Goal: Task Accomplishment & Management: Complete application form

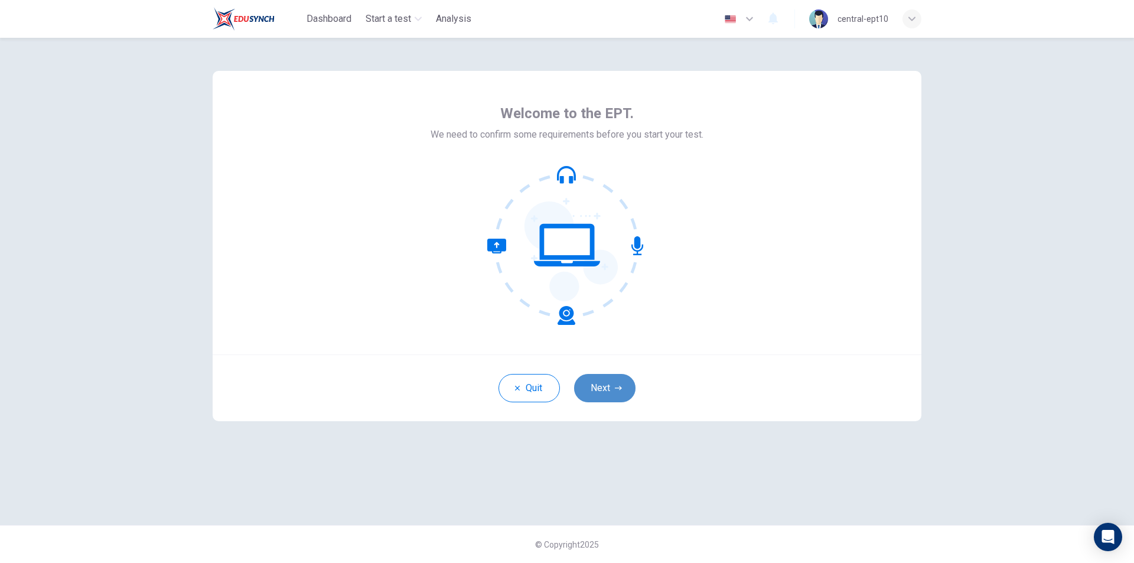
click at [600, 393] on button "Next" at bounding box center [604, 388] width 61 height 28
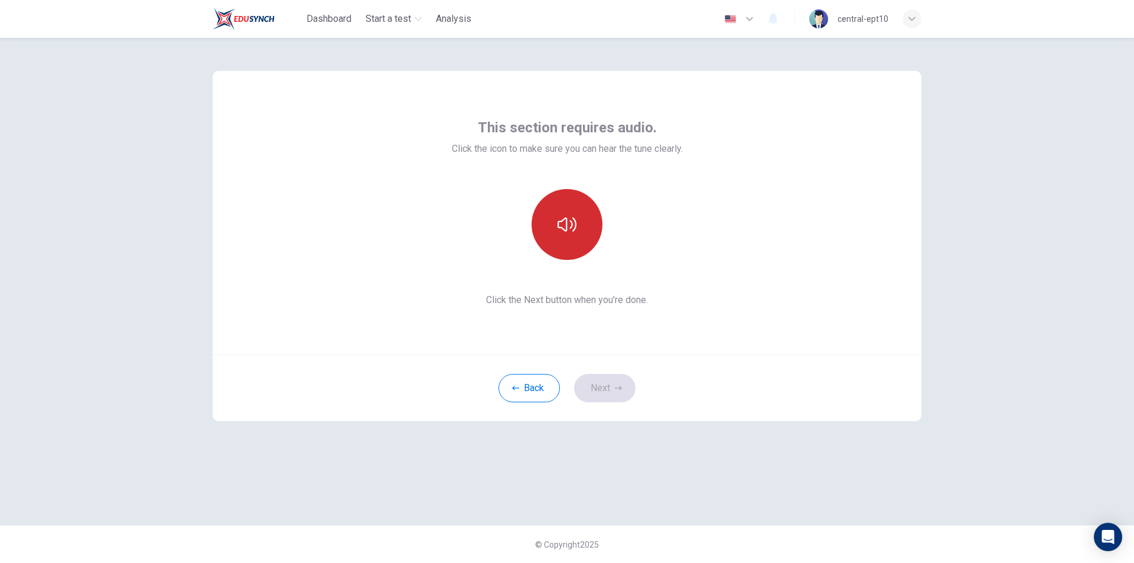
click at [573, 232] on icon "button" at bounding box center [567, 224] width 19 height 19
click at [613, 389] on button "Next" at bounding box center [604, 388] width 61 height 28
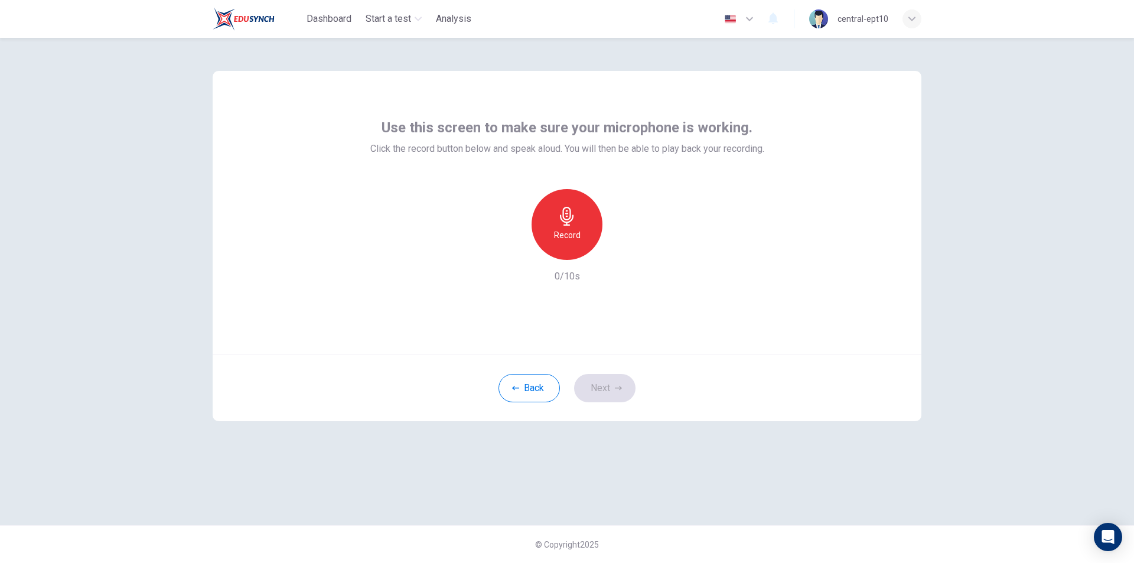
click at [557, 217] on div "Record" at bounding box center [567, 224] width 71 height 71
click at [586, 225] on div "Stop" at bounding box center [567, 224] width 71 height 71
click at [613, 380] on button "Next" at bounding box center [604, 388] width 61 height 28
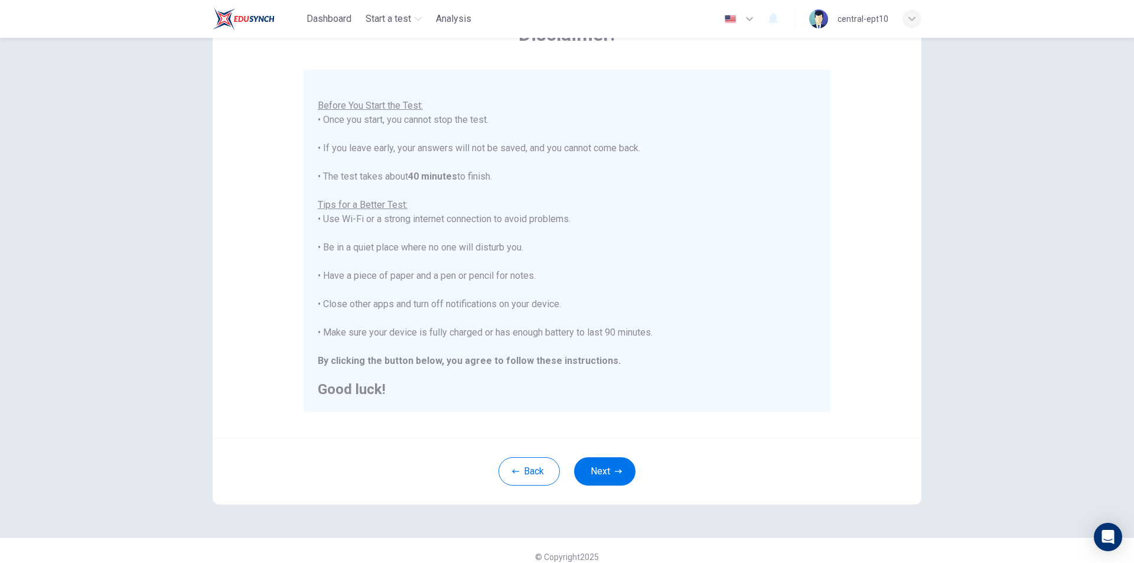
scroll to position [94, 0]
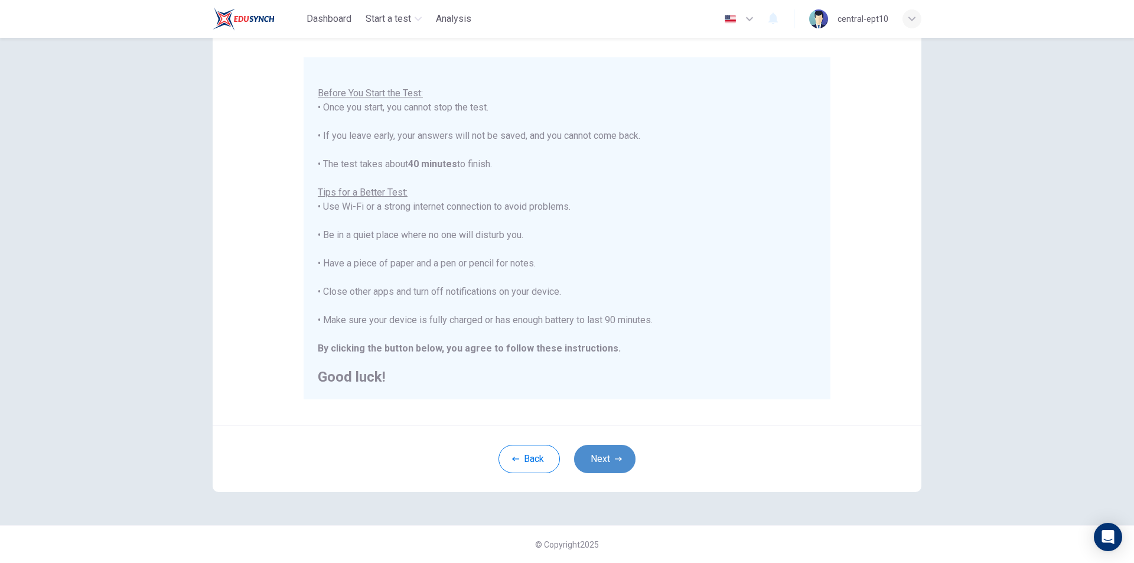
click at [607, 455] on button "Next" at bounding box center [604, 459] width 61 height 28
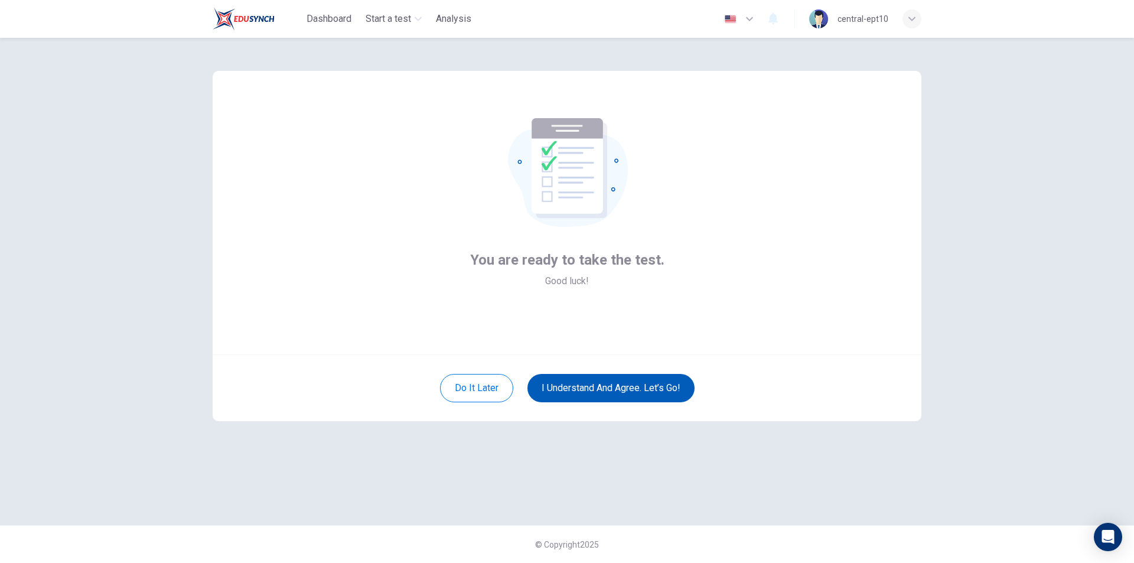
click at [636, 392] on button "I understand and agree. Let’s go!" at bounding box center [611, 388] width 167 height 28
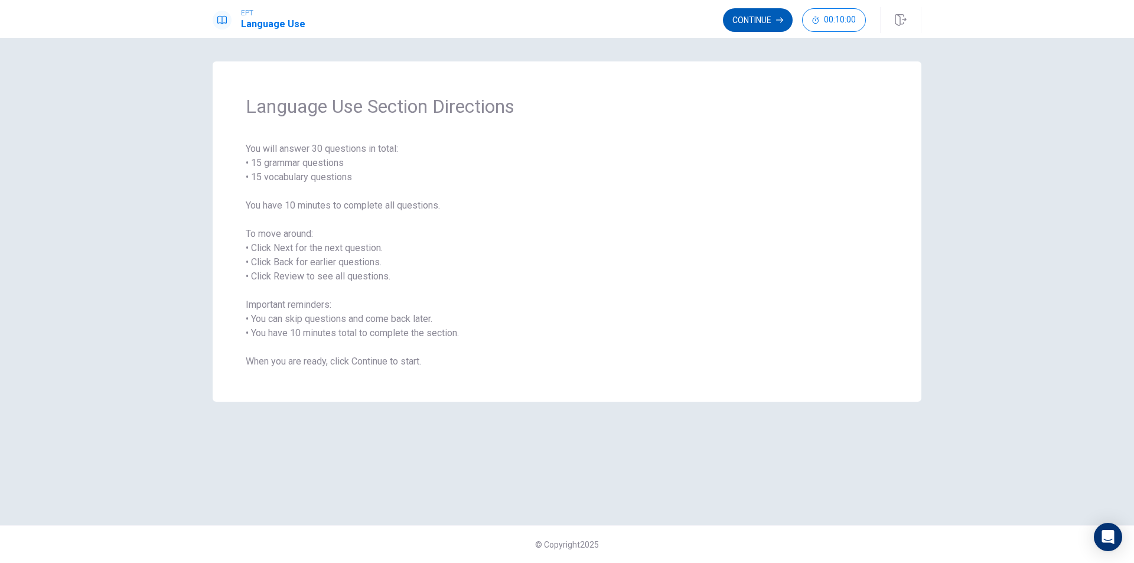
click at [747, 22] on button "Continue" at bounding box center [758, 20] width 70 height 24
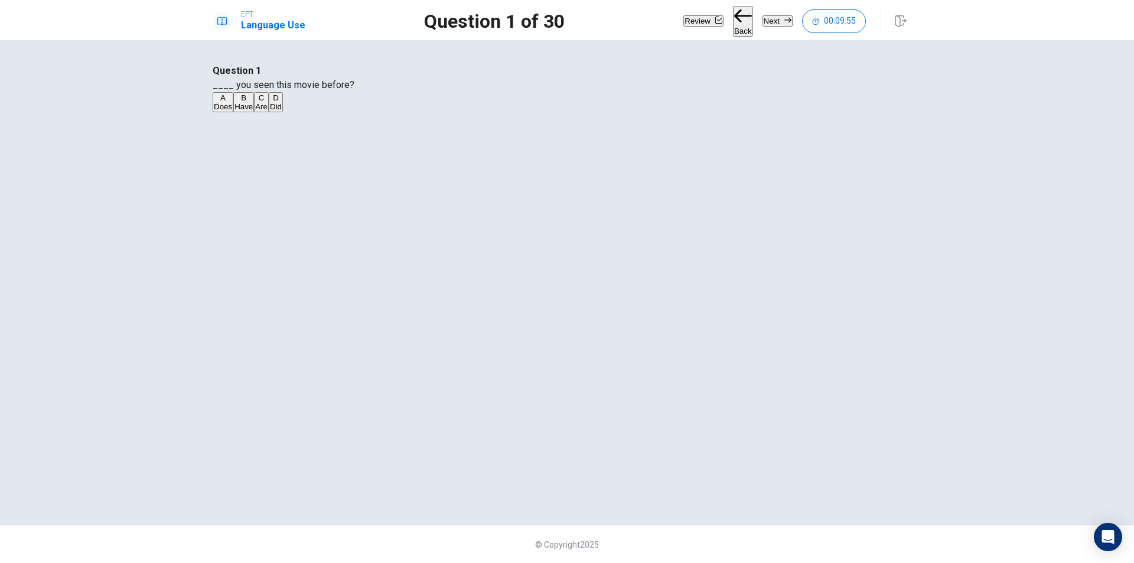
click at [253, 102] on div "B" at bounding box center [244, 97] width 18 height 9
click at [765, 15] on button "Next" at bounding box center [778, 20] width 30 height 11
click at [249, 102] on div "A" at bounding box center [231, 97] width 35 height 9
click at [774, 15] on button "Next" at bounding box center [778, 20] width 30 height 11
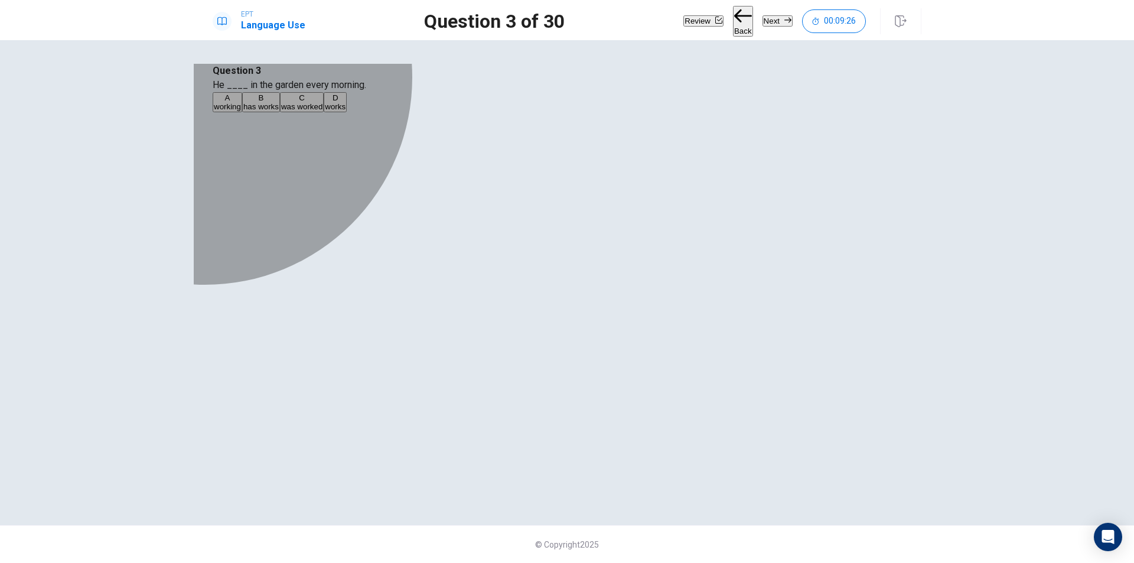
click at [346, 102] on div "D" at bounding box center [335, 97] width 21 height 9
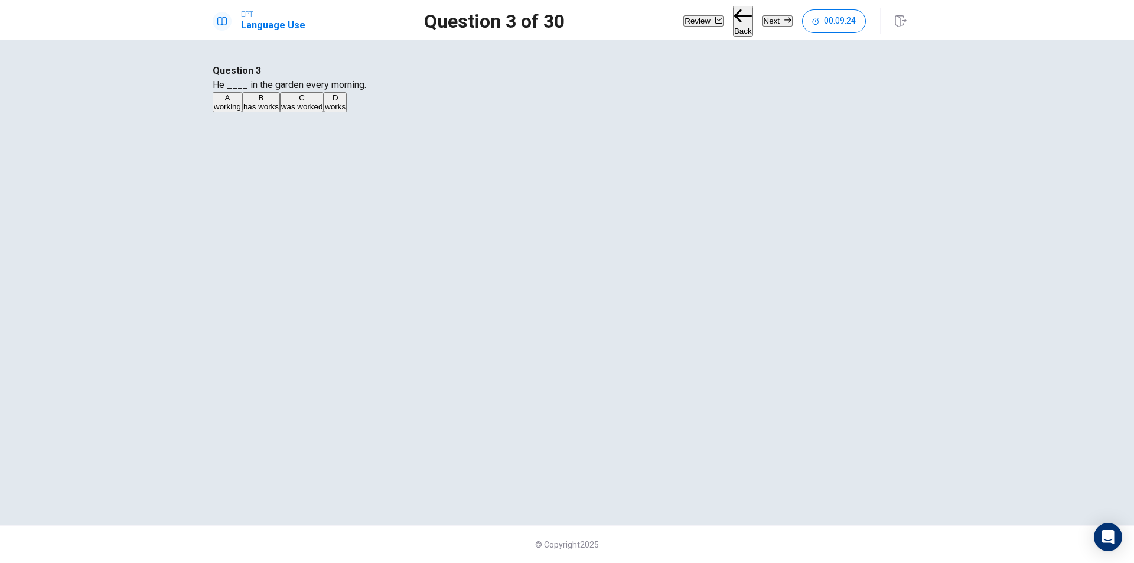
click at [763, 18] on button "Next" at bounding box center [778, 20] width 30 height 11
click at [261, 102] on div "C" at bounding box center [253, 97] width 17 height 9
click at [763, 15] on button "Next" at bounding box center [778, 20] width 30 height 11
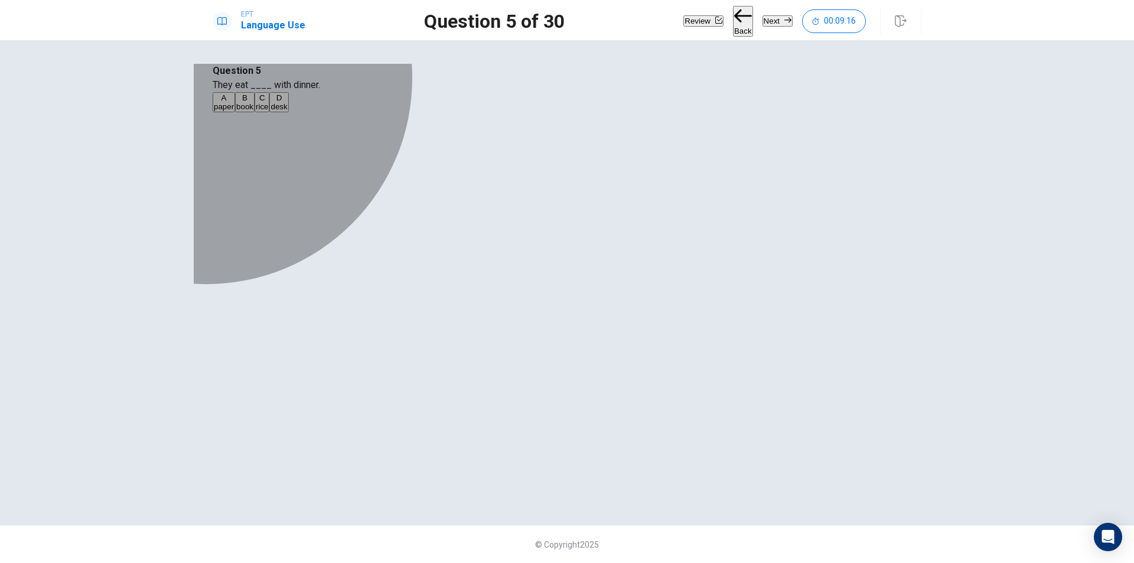
click at [268, 102] on div "C" at bounding box center [262, 97] width 12 height 9
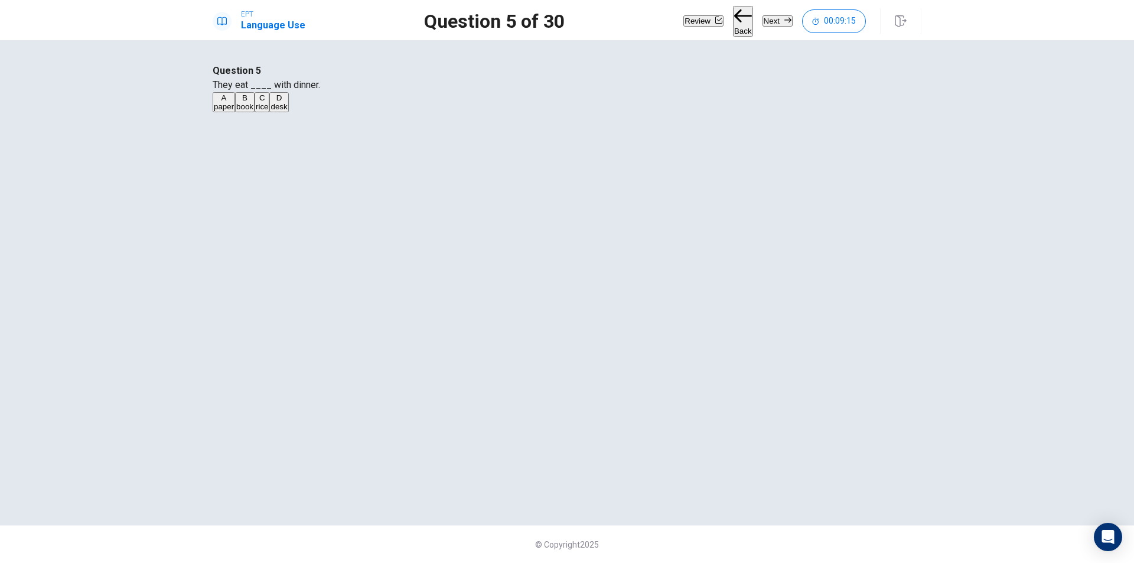
click at [785, 7] on div "Review Back Next 00:09:15" at bounding box center [803, 21] width 238 height 31
click at [773, 21] on button "Next" at bounding box center [778, 20] width 30 height 11
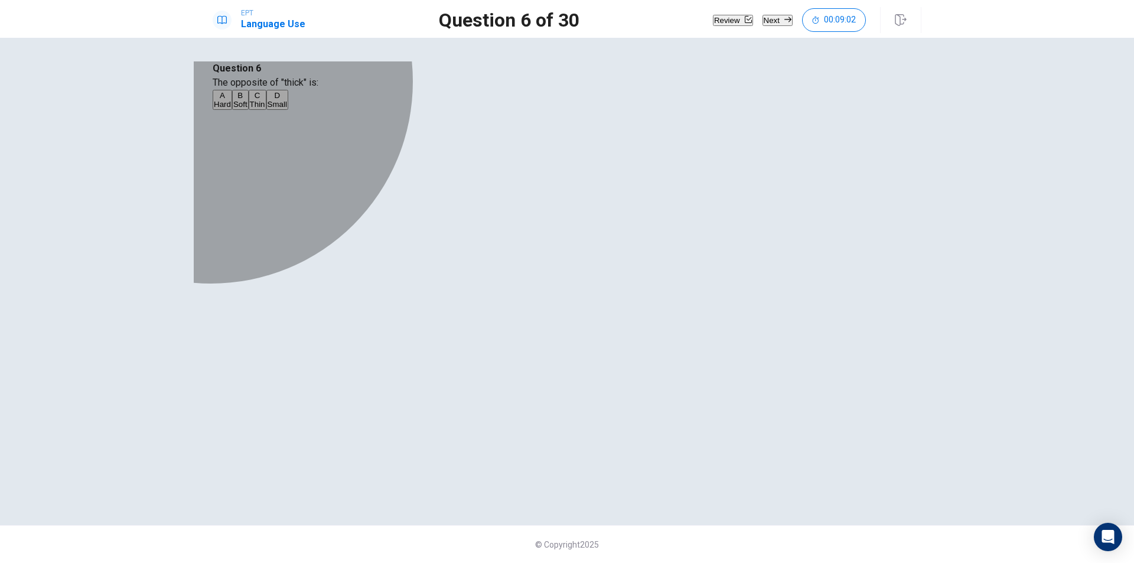
click at [231, 100] on div "A" at bounding box center [222, 95] width 17 height 9
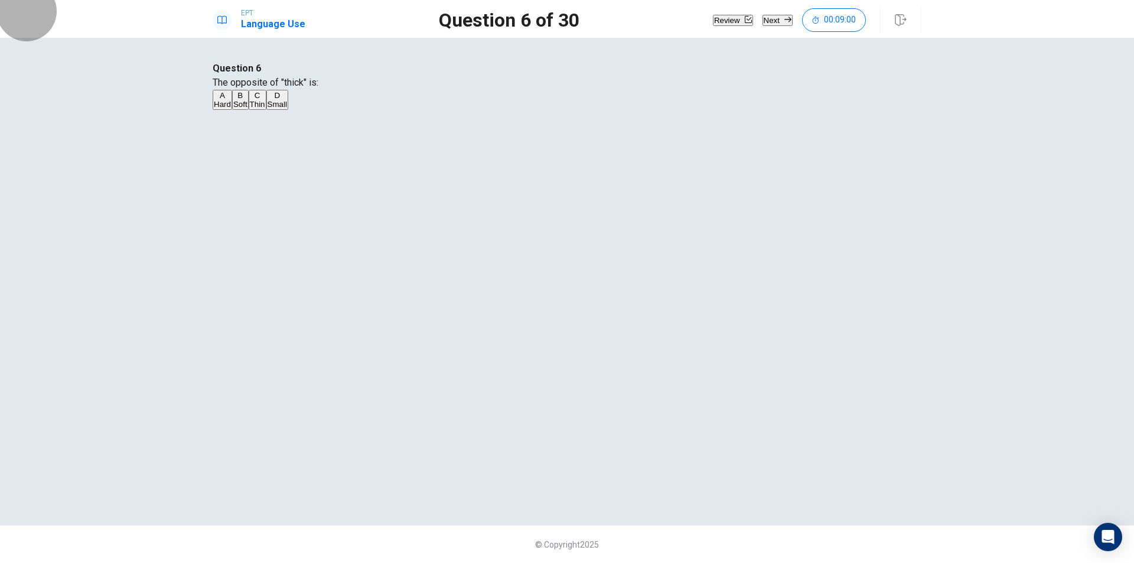
click at [768, 19] on button "Next" at bounding box center [778, 20] width 30 height 11
click at [235, 102] on div "A" at bounding box center [224, 97] width 21 height 9
click at [763, 15] on button "Next" at bounding box center [778, 20] width 30 height 11
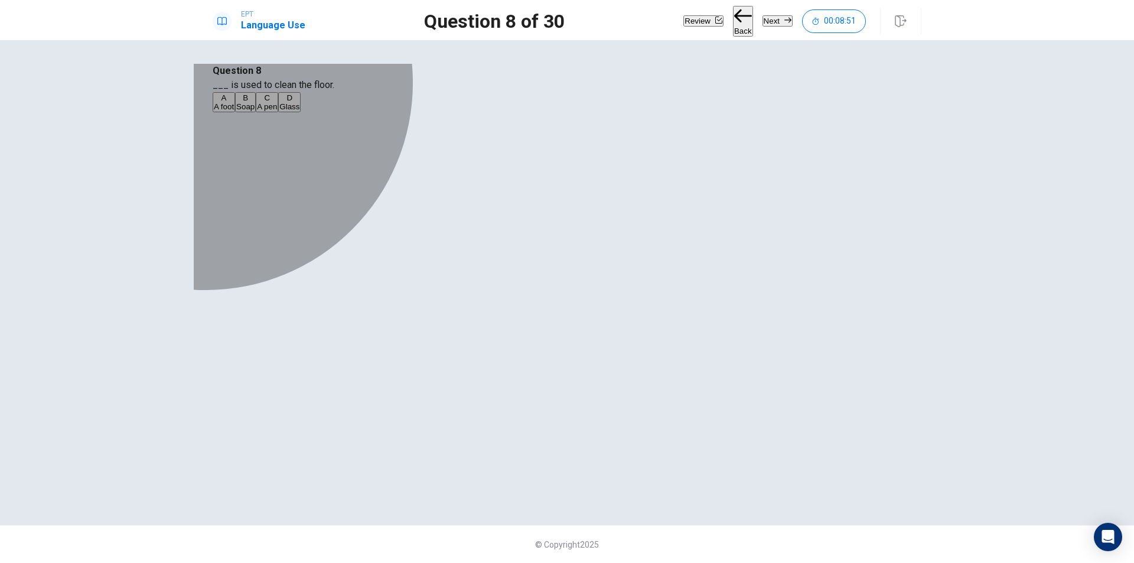
click at [255, 102] on div "B" at bounding box center [245, 97] width 18 height 9
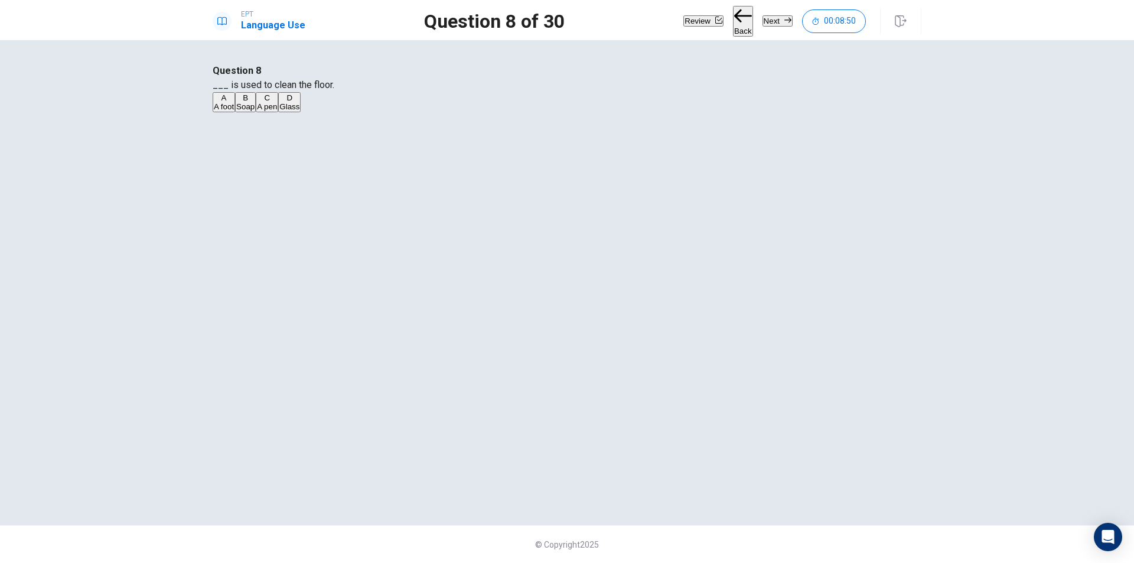
click at [765, 19] on button "Next" at bounding box center [778, 20] width 30 height 11
click at [231, 102] on div "A" at bounding box center [222, 97] width 17 height 9
click at [770, 15] on button "Next" at bounding box center [778, 20] width 30 height 11
click at [258, 102] on div "C" at bounding box center [250, 97] width 14 height 9
click at [773, 25] on button "Next" at bounding box center [778, 20] width 30 height 11
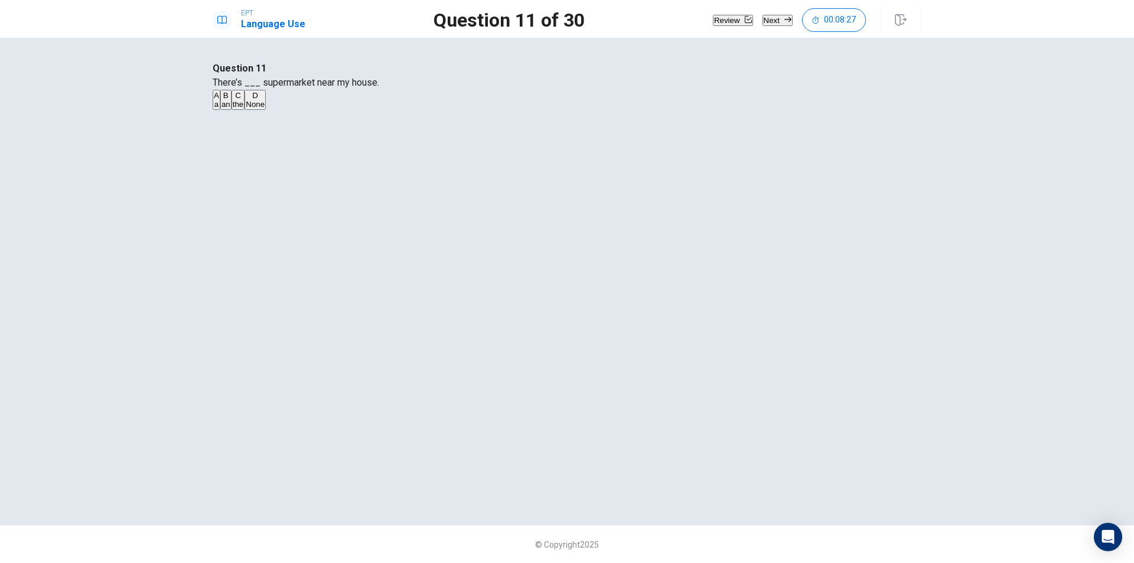
click at [219, 100] on div "A" at bounding box center [216, 95] width 5 height 9
click at [775, 21] on button "Next" at bounding box center [778, 20] width 30 height 11
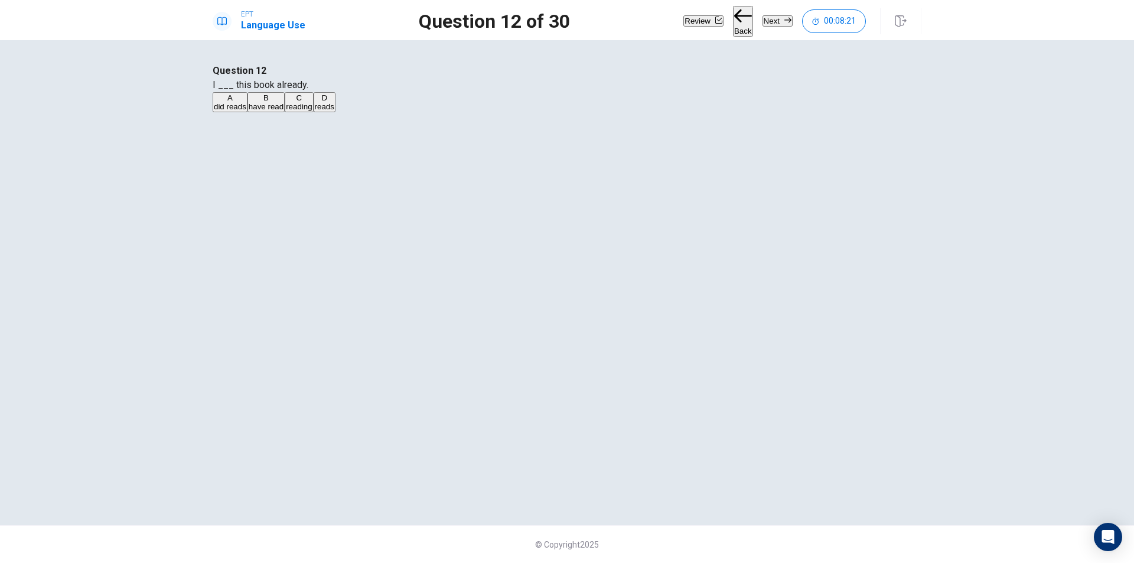
click at [284, 102] on div "B" at bounding box center [266, 97] width 35 height 9
click at [773, 21] on button "Next" at bounding box center [778, 20] width 30 height 11
click at [279, 102] on div "B" at bounding box center [266, 97] width 27 height 9
click at [779, 15] on button "Next" at bounding box center [778, 20] width 30 height 11
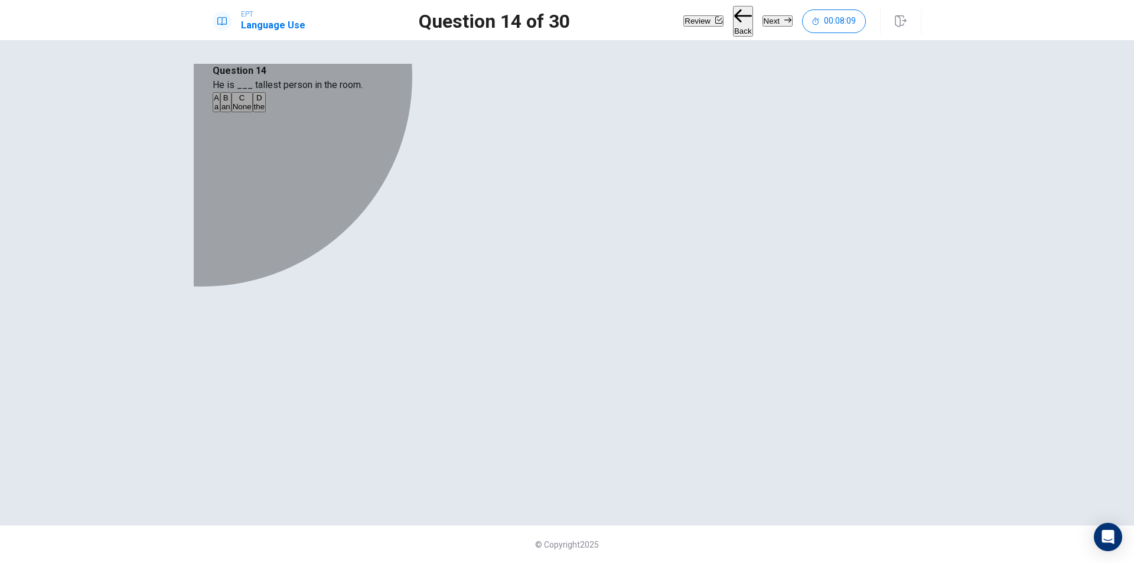
click at [265, 102] on div "D" at bounding box center [259, 97] width 11 height 9
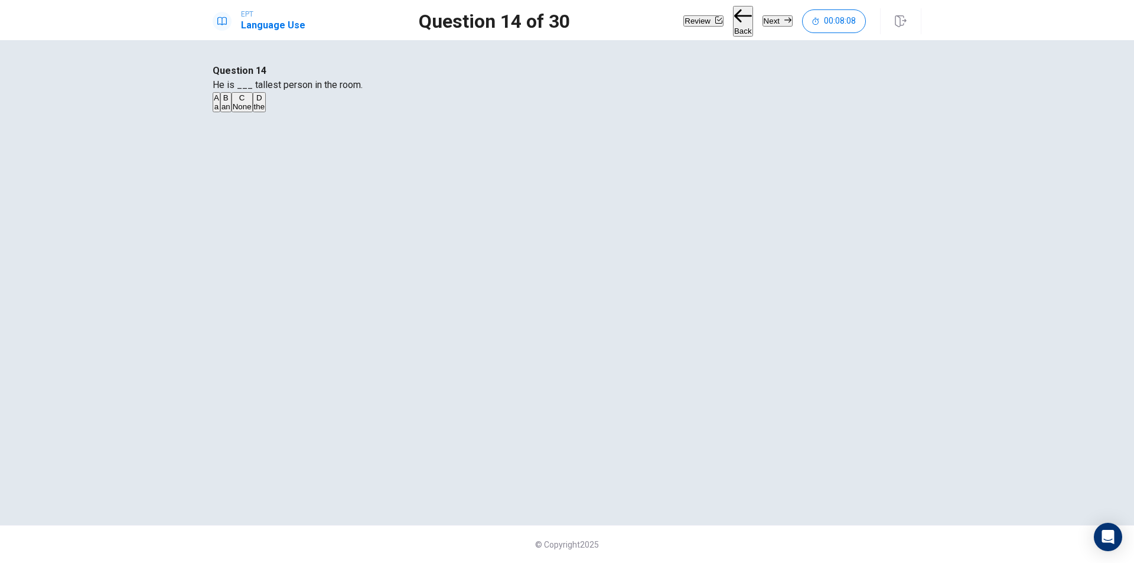
click at [763, 24] on button "Next" at bounding box center [778, 20] width 30 height 11
click at [342, 102] on div "C" at bounding box center [322, 97] width 40 height 9
click at [769, 22] on button "Next" at bounding box center [778, 20] width 30 height 11
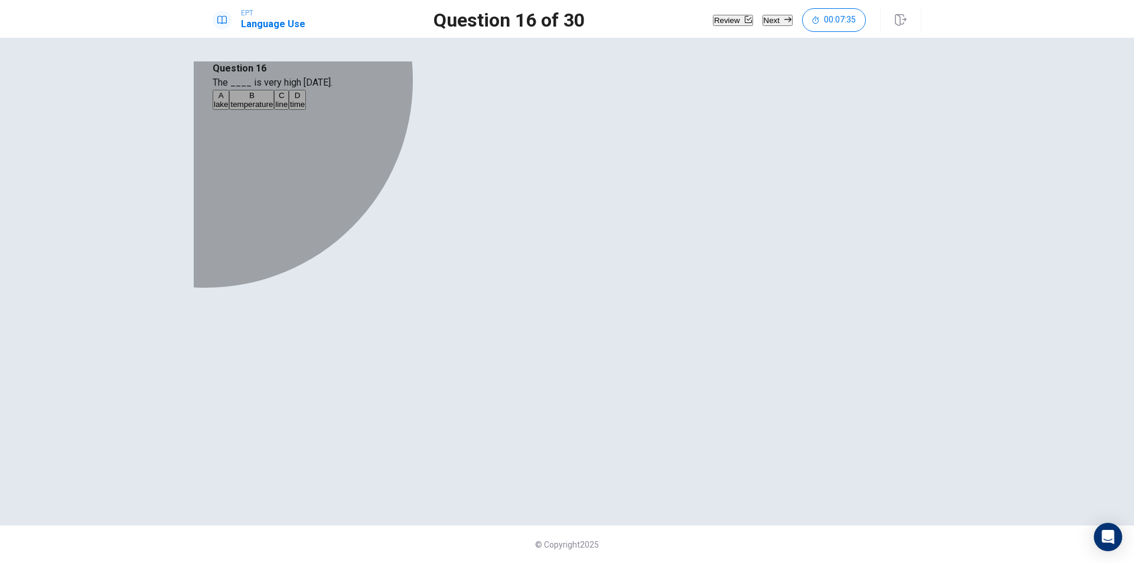
click at [273, 100] on div "B" at bounding box center [251, 95] width 43 height 9
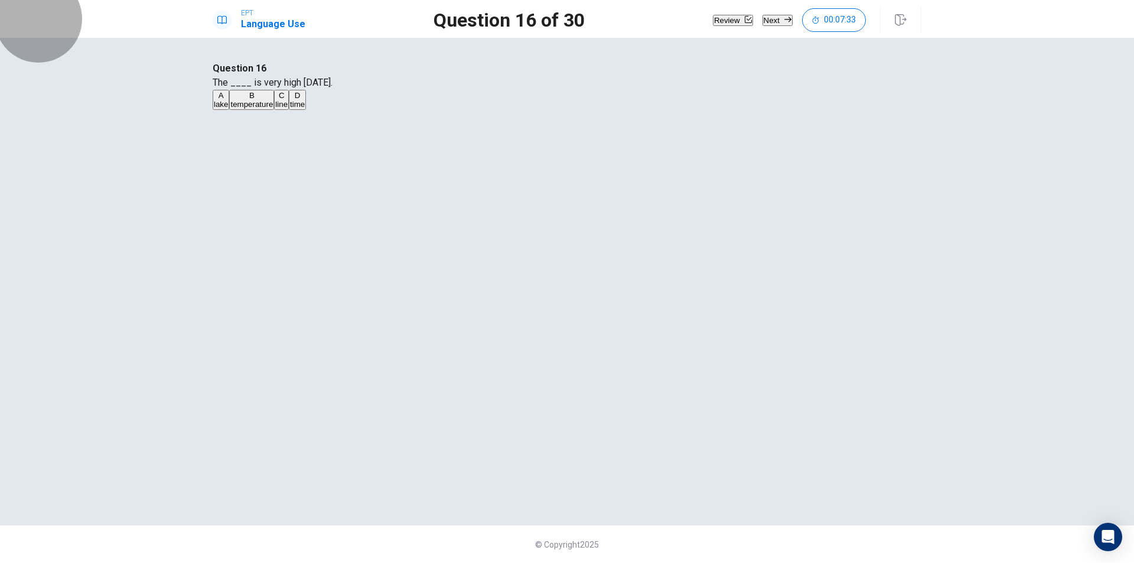
click at [780, 26] on button "Next" at bounding box center [778, 20] width 30 height 11
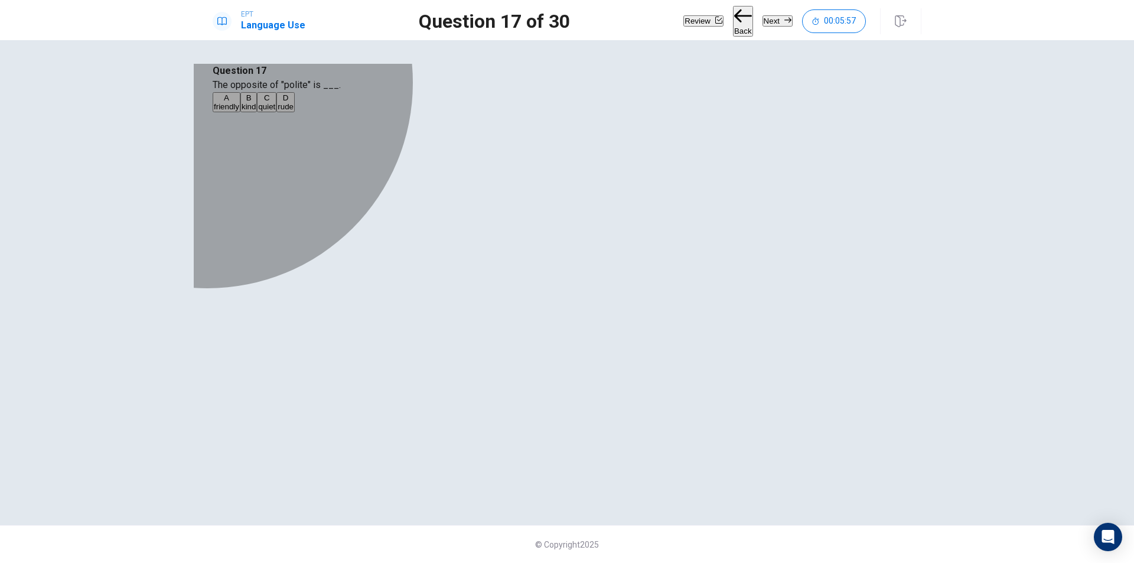
click at [294, 102] on div "D" at bounding box center [286, 97] width 16 height 9
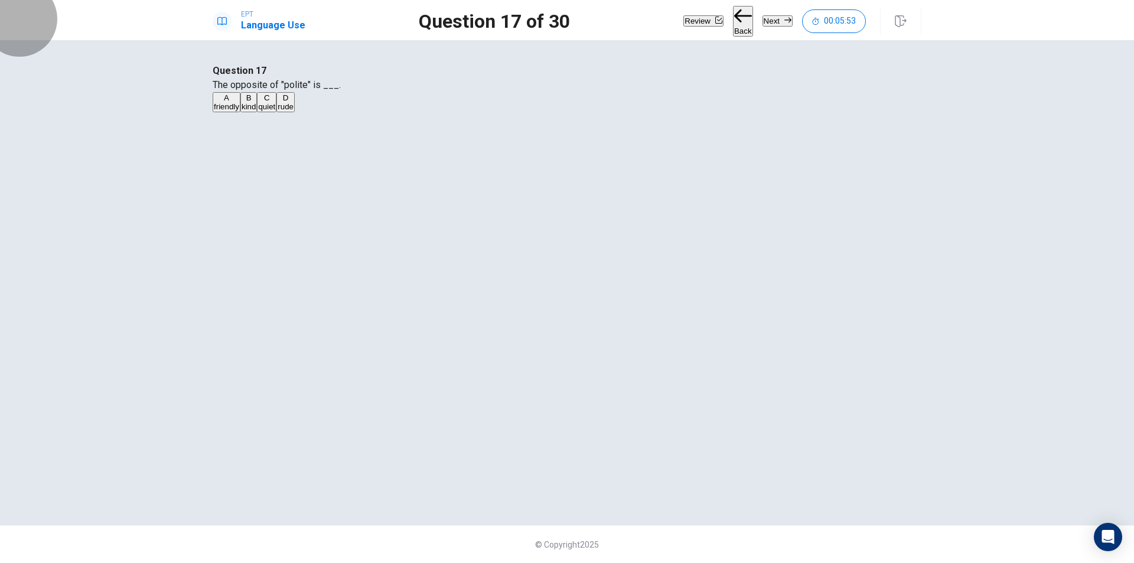
click at [763, 27] on button "Next" at bounding box center [778, 20] width 30 height 11
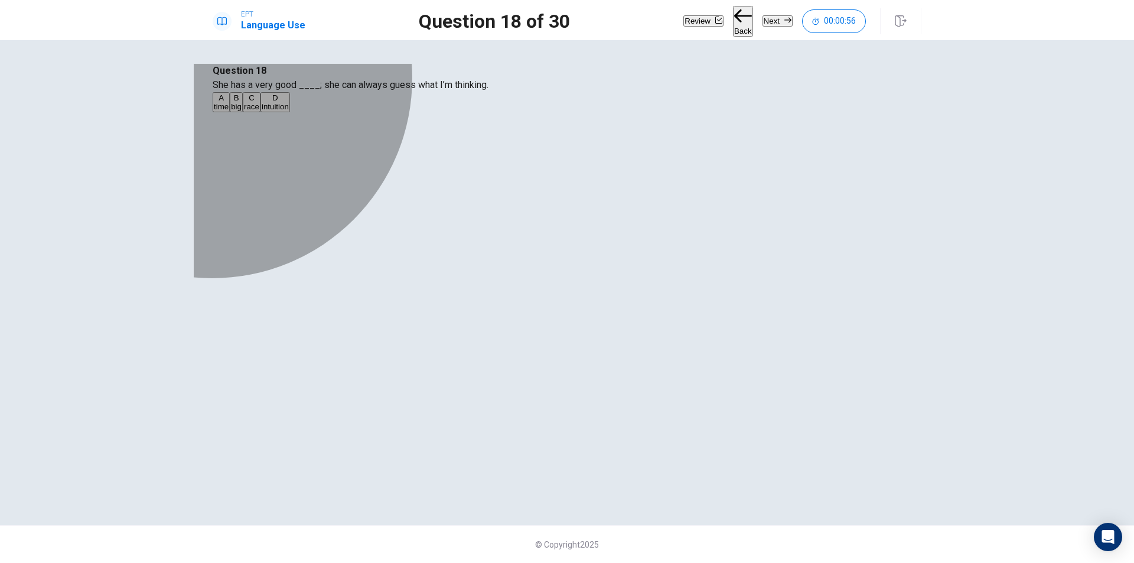
click at [289, 102] on div "D" at bounding box center [275, 97] width 27 height 9
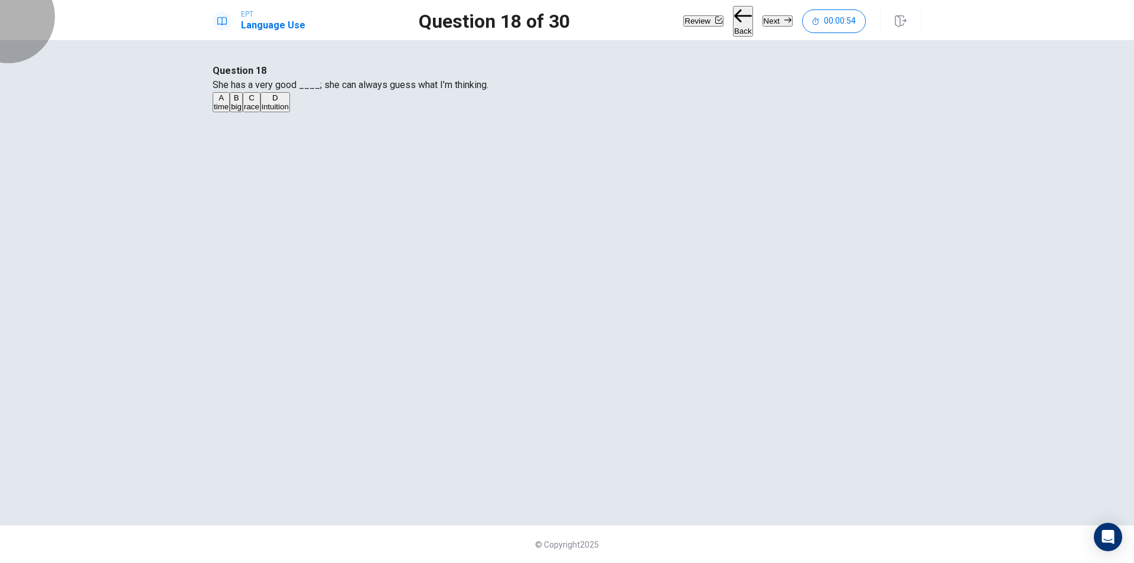
click at [763, 25] on button "Next" at bounding box center [778, 20] width 30 height 11
click at [226, 112] on button "A dry" at bounding box center [220, 102] width 14 height 20
click at [764, 24] on button "Next" at bounding box center [778, 20] width 30 height 11
click at [247, 111] on span "are going" at bounding box center [230, 106] width 33 height 9
click at [774, 24] on button "Next" at bounding box center [778, 20] width 30 height 11
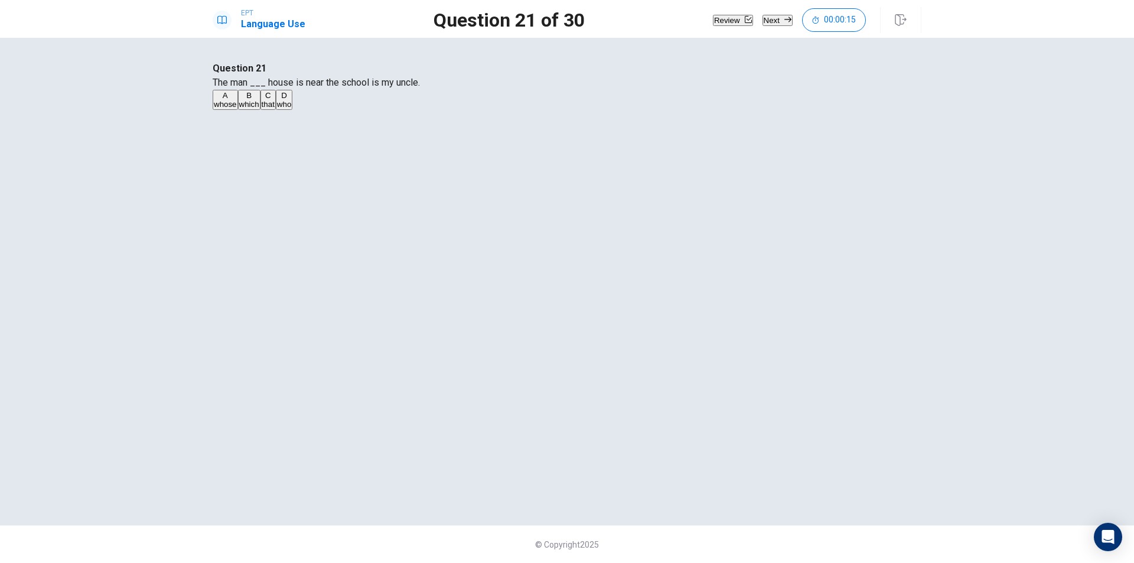
click at [237, 109] on span "whose" at bounding box center [225, 104] width 23 height 9
click at [763, 15] on button "Next" at bounding box center [778, 20] width 30 height 11
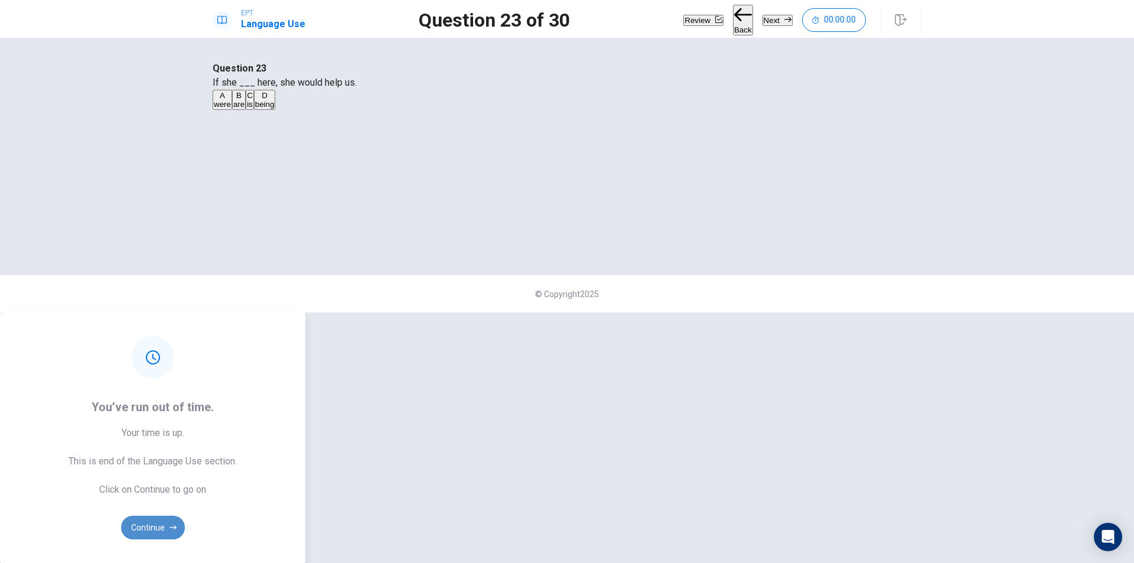
click at [185, 516] on button "Continue" at bounding box center [153, 528] width 64 height 24
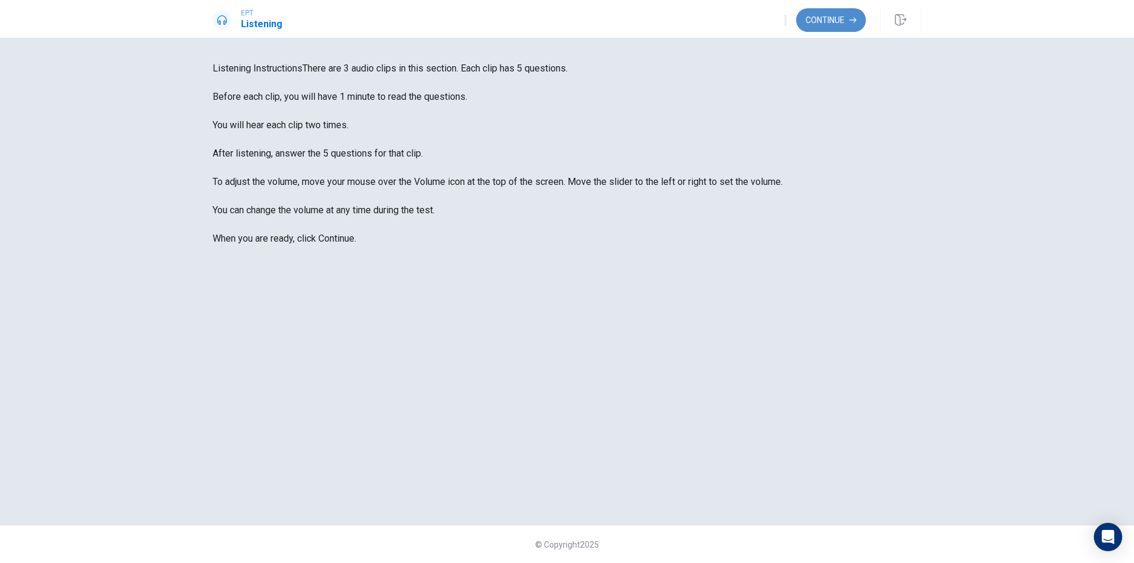
click at [837, 22] on button "Continue" at bounding box center [831, 20] width 70 height 24
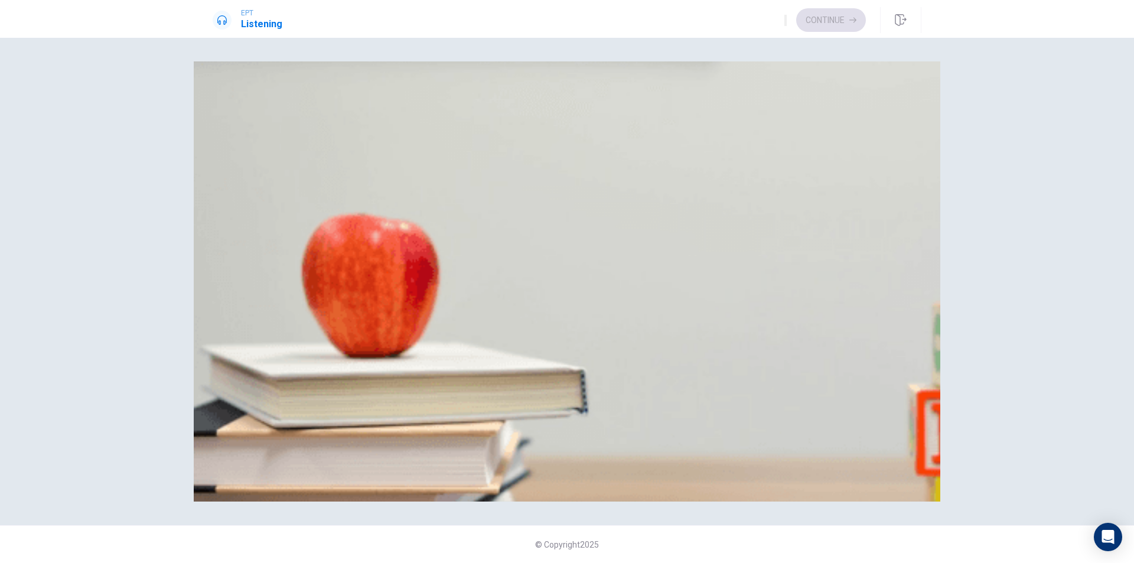
drag, startPoint x: 240, startPoint y: 171, endPoint x: 321, endPoint y: 171, distance: 80.9
click at [321, 338] on div at bounding box center [567, 338] width 709 height 0
drag, startPoint x: 251, startPoint y: 170, endPoint x: 436, endPoint y: 169, distance: 185.5
click at [436, 338] on div at bounding box center [567, 338] width 709 height 0
click at [332, 114] on div "B" at bounding box center [298, 109] width 69 height 9
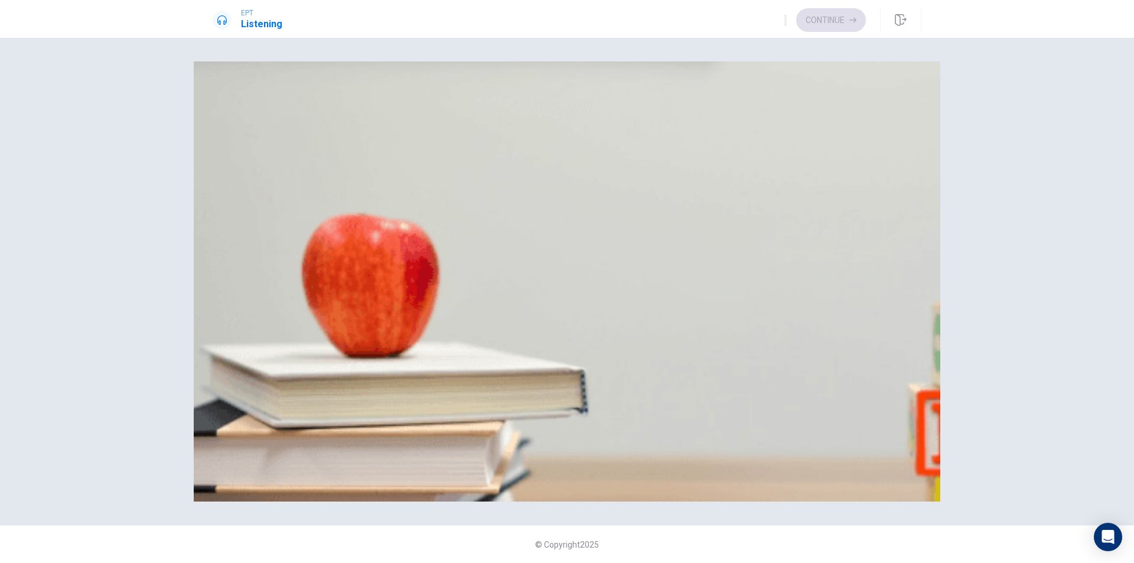
scroll to position [236, 0]
click at [393, 164] on div "B" at bounding box center [344, 159] width 99 height 9
click at [307, 213] on div "A" at bounding box center [260, 208] width 93 height 9
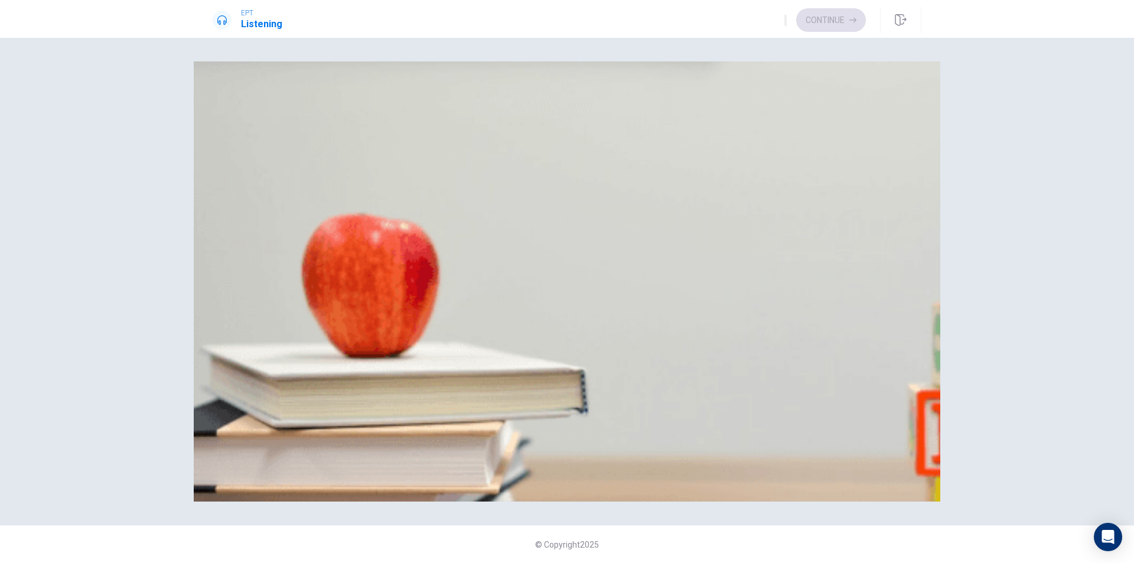
click at [419, 263] on div "C" at bounding box center [371, 258] width 96 height 9
click at [424, 313] on div "C" at bounding box center [384, 308] width 82 height 9
click at [822, 18] on button "Continue" at bounding box center [831, 20] width 70 height 24
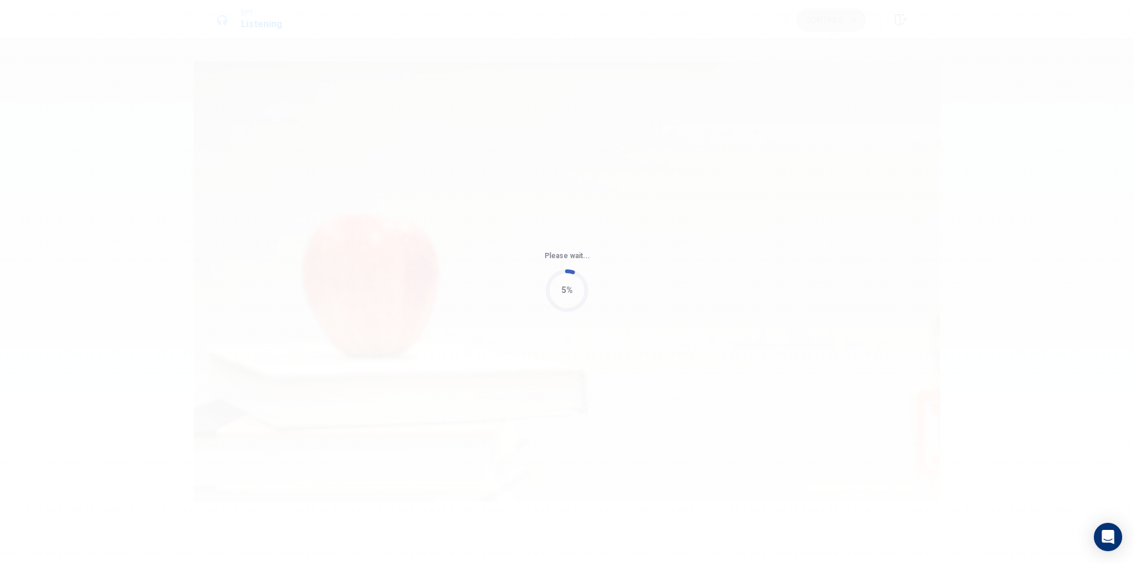
type input "46"
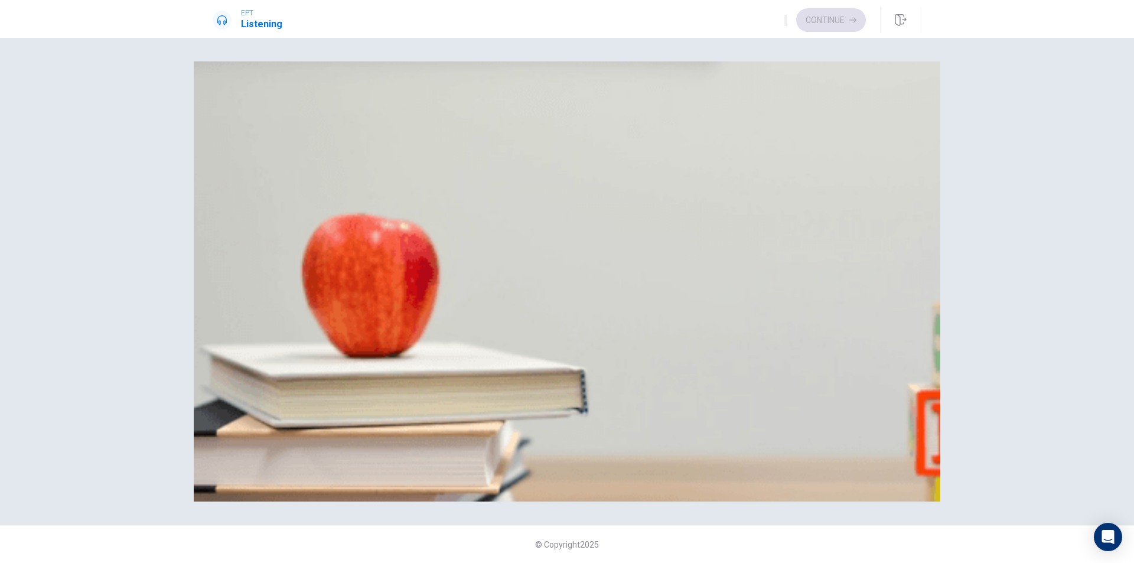
scroll to position [30, 0]
click at [518, 114] on div "D" at bounding box center [475, 109] width 86 height 9
click at [298, 164] on div "A" at bounding box center [256, 159] width 84 height 9
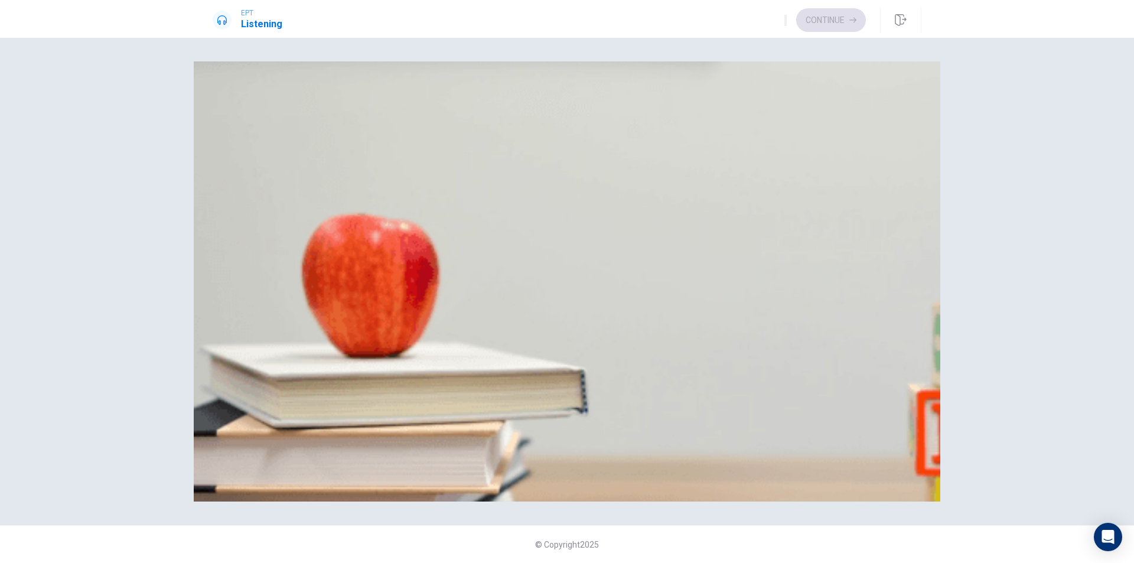
click at [391, 213] on div "C" at bounding box center [359, 208] width 66 height 9
click at [362, 263] on div "B" at bounding box center [325, 258] width 71 height 9
click at [474, 313] on div "D" at bounding box center [433, 308] width 84 height 9
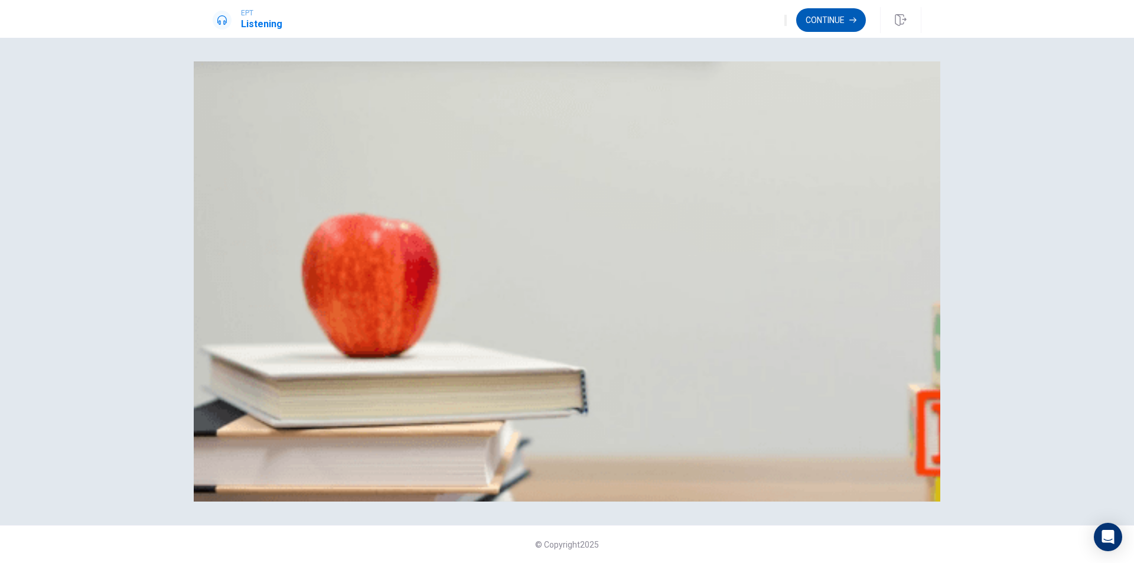
click at [818, 18] on button "Continue" at bounding box center [831, 20] width 70 height 24
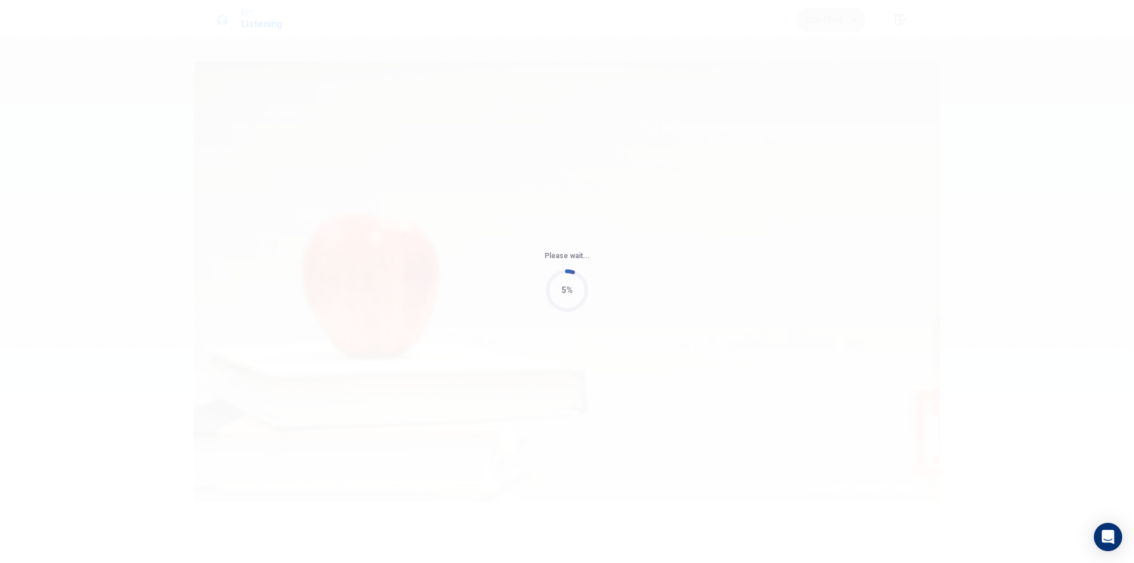
type input "48"
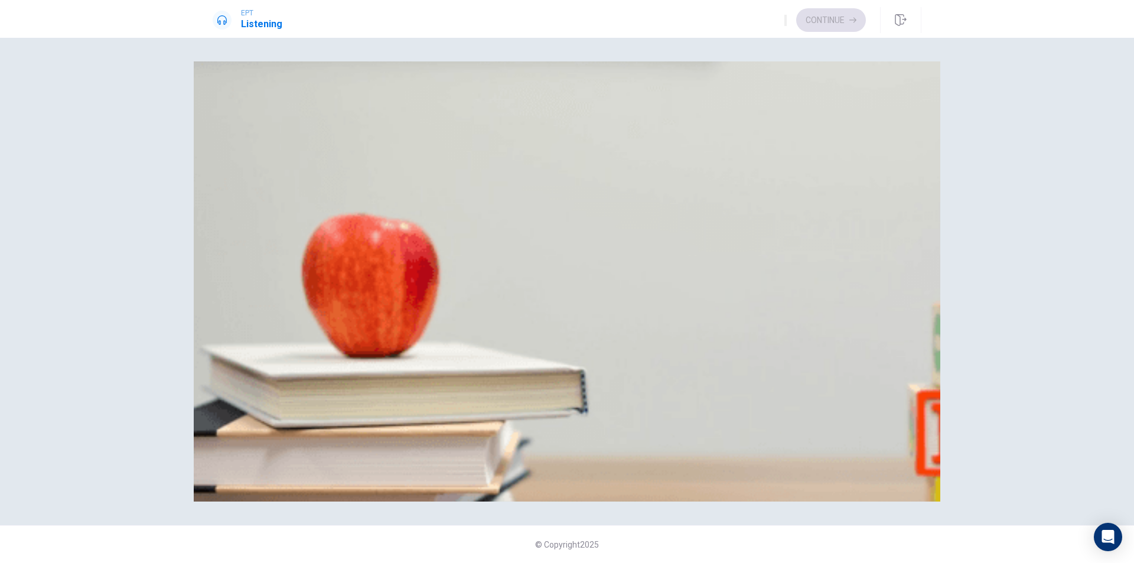
scroll to position [25, 0]
click at [551, 114] on div "D" at bounding box center [612, 109] width 122 height 9
click at [369, 213] on div "D" at bounding box center [348, 208] width 43 height 9
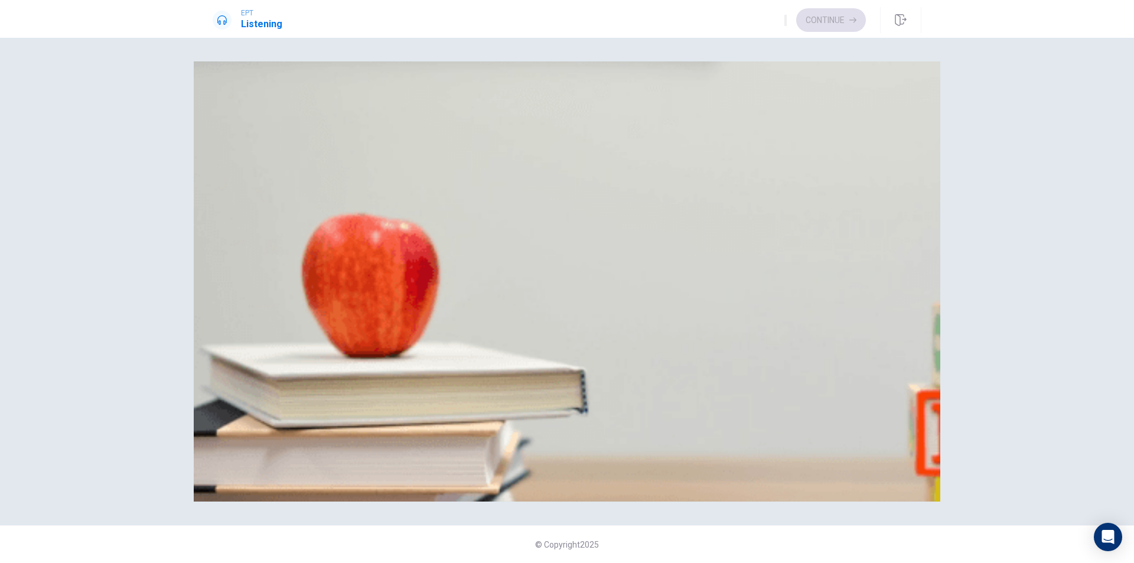
click at [312, 155] on div "A" at bounding box center [263, 159] width 98 height 9
click at [266, 304] on div "A" at bounding box center [240, 308] width 52 height 9
click at [432, 254] on div "C" at bounding box center [410, 258] width 45 height 9
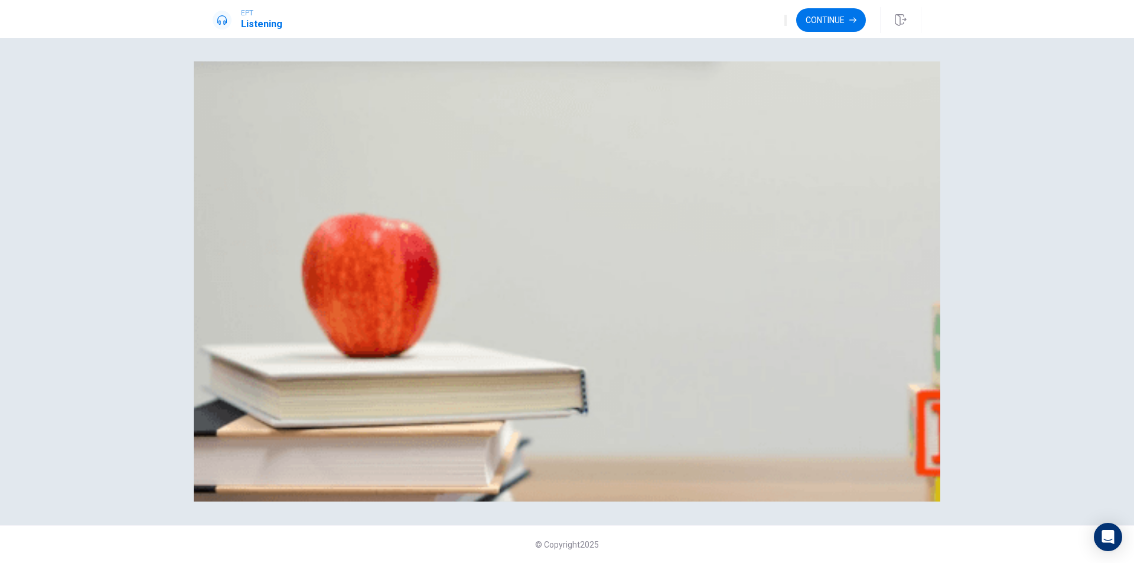
scroll to position [1043, 0]
click at [815, 17] on button "Continue" at bounding box center [831, 20] width 70 height 24
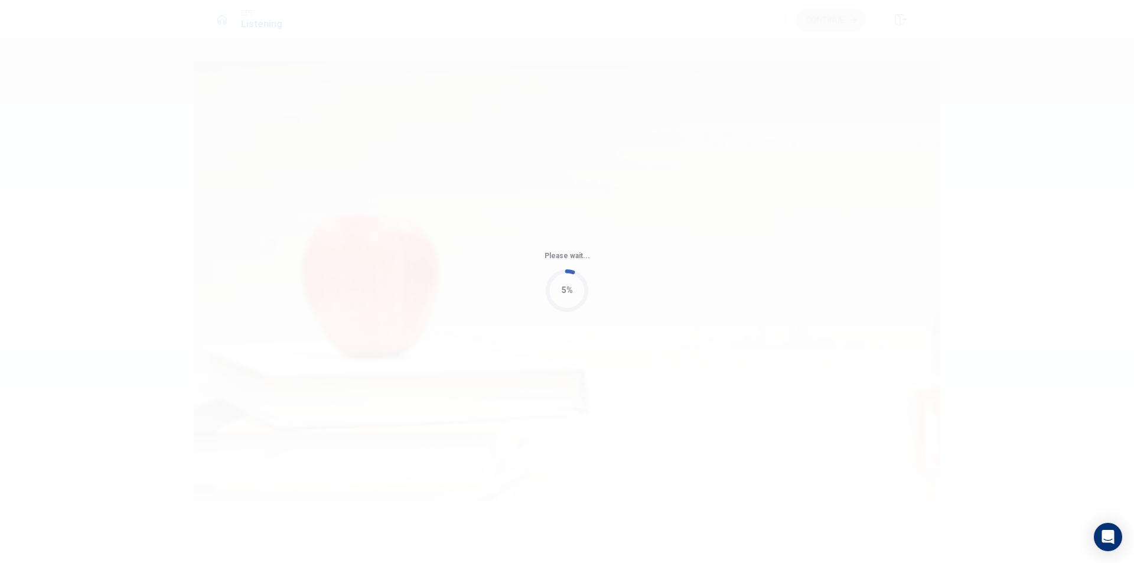
type input "56"
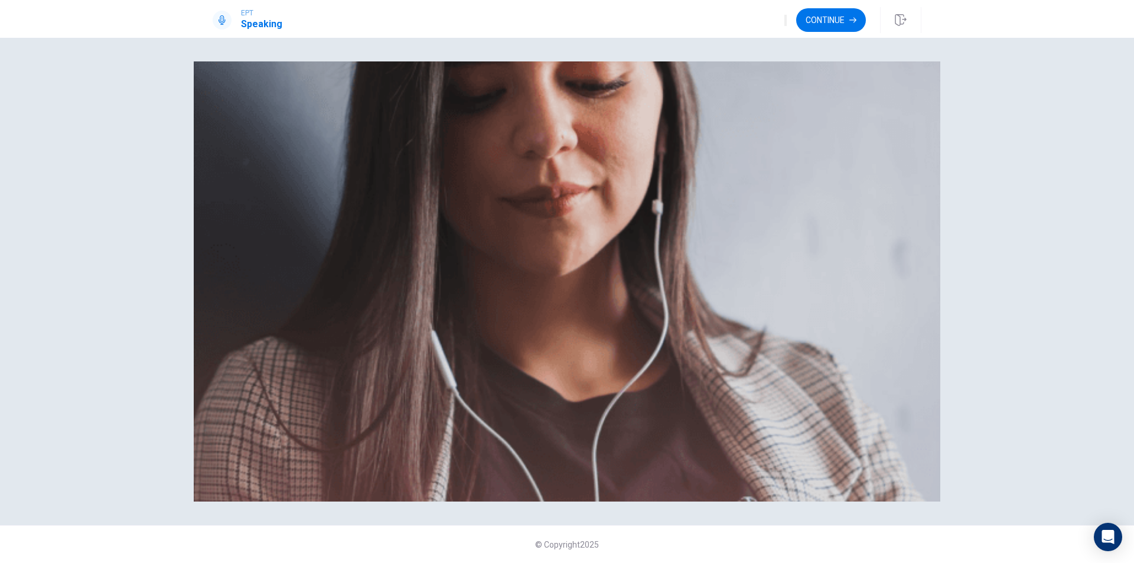
scroll to position [75, 0]
click at [845, 19] on button "Continue" at bounding box center [831, 20] width 70 height 24
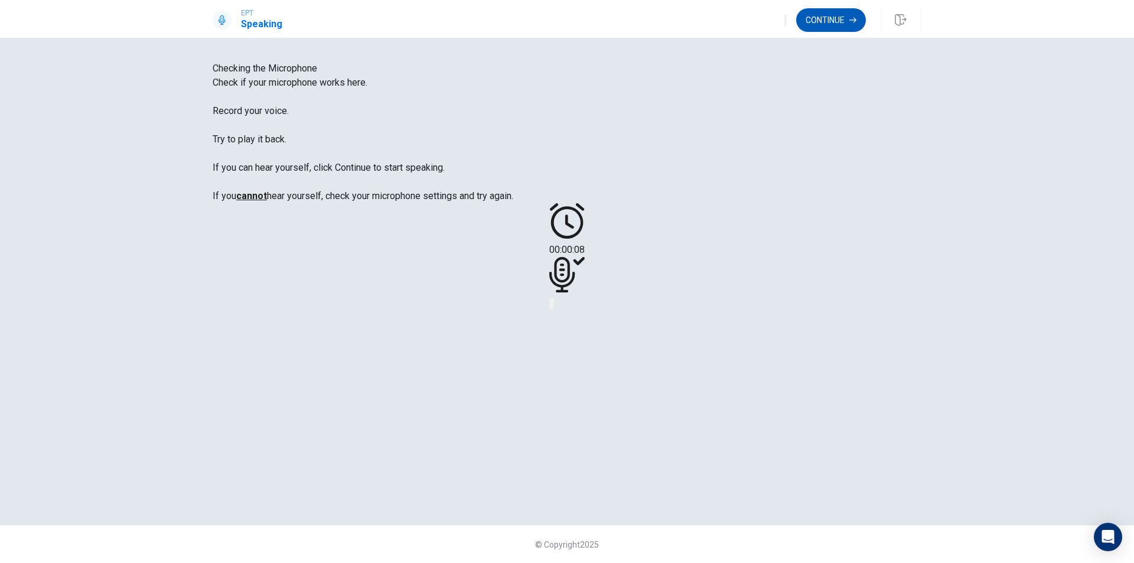
click at [817, 24] on button "Continue" at bounding box center [831, 20] width 70 height 24
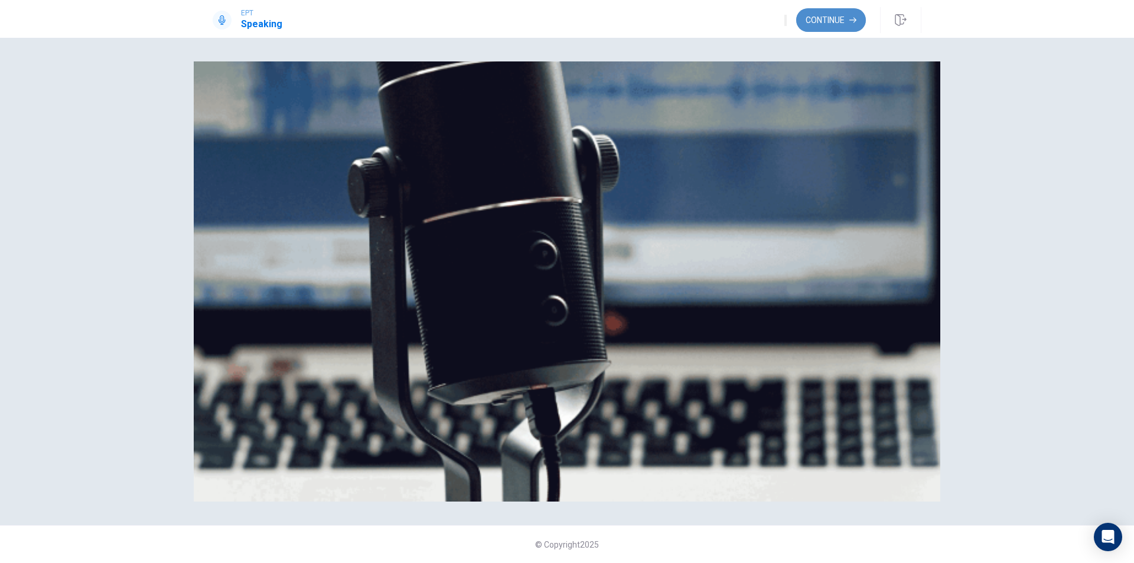
click at [834, 21] on button "Continue" at bounding box center [831, 20] width 70 height 24
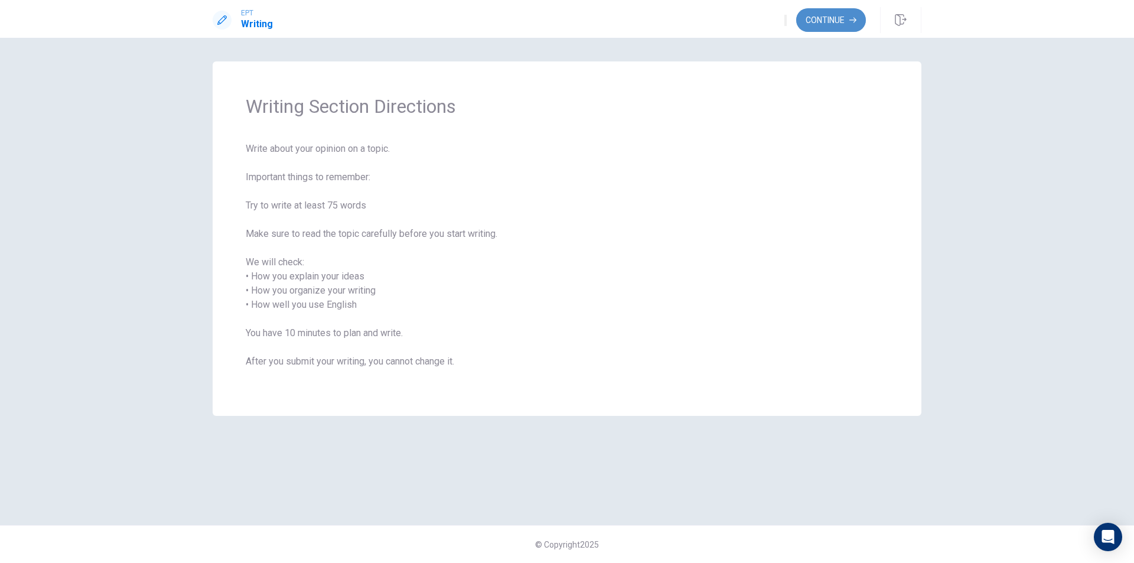
click at [848, 17] on button "Continue" at bounding box center [831, 20] width 70 height 24
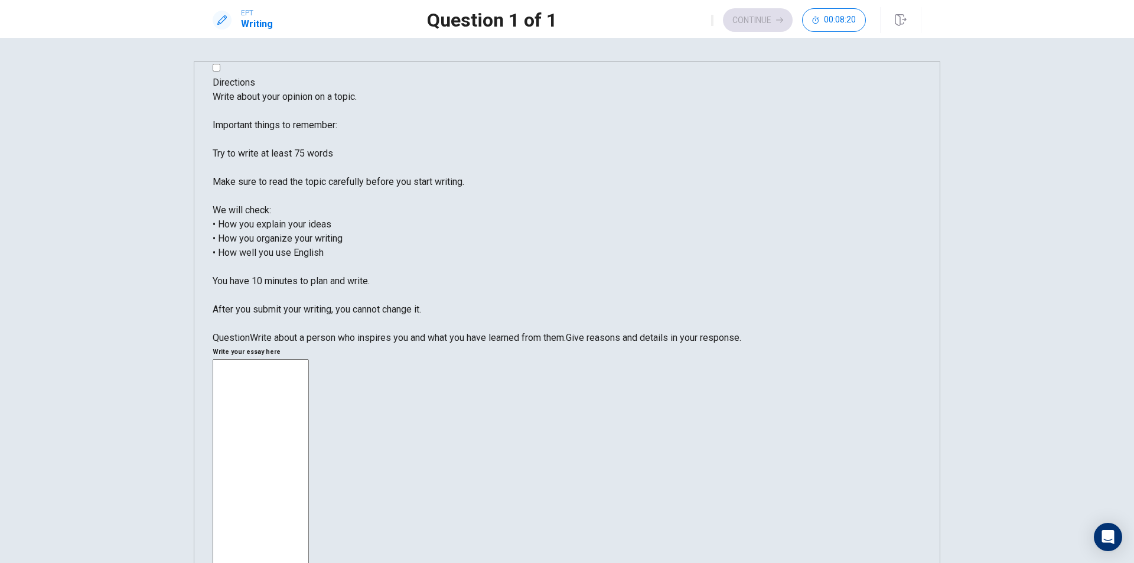
click at [309, 359] on textarea at bounding box center [261, 537] width 96 height 356
paste textarea "r"
click at [309, 359] on textarea "rrrr" at bounding box center [261, 537] width 96 height 356
drag, startPoint x: 640, startPoint y: 125, endPoint x: 610, endPoint y: 128, distance: 29.7
click at [309, 359] on textarea "rrrr" at bounding box center [261, 537] width 96 height 356
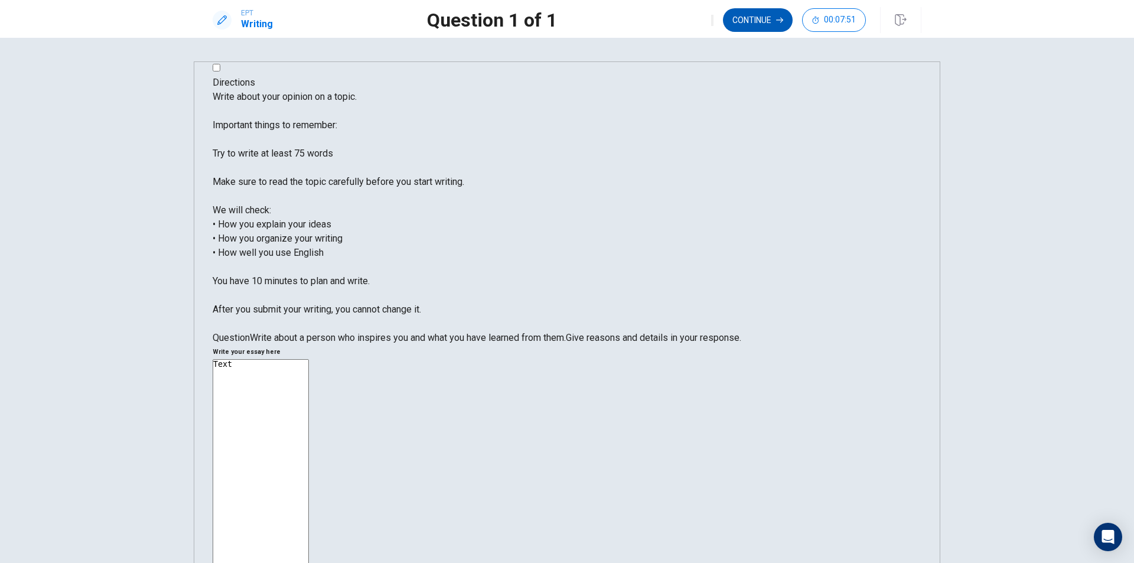
type textarea "Text"
click at [773, 15] on button "Continue" at bounding box center [758, 20] width 70 height 24
